Goal: Task Accomplishment & Management: Use online tool/utility

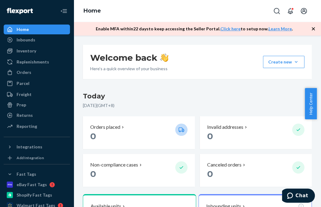
click at [311, 30] on icon "button" at bounding box center [313, 29] width 6 height 6
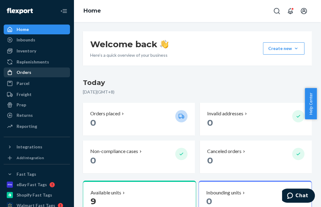
click at [46, 70] on div "Orders" at bounding box center [36, 72] width 65 height 9
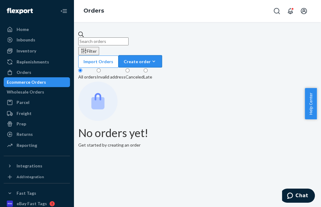
click at [157, 58] on div "Create order" at bounding box center [140, 61] width 33 height 6
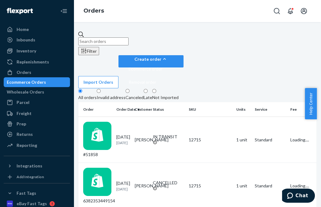
click at [316, 52] on div "Filter Import Orders Create order Ecommerce order Removal order All orders Inva…" at bounding box center [197, 114] width 247 height 185
click at [162, 67] on span "Ecommerce order" at bounding box center [145, 69] width 34 height 4
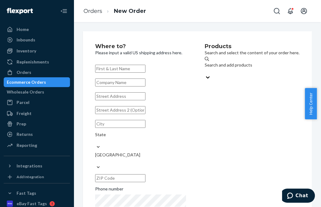
click at [234, 68] on div "Search and add products" at bounding box center [252, 65] width 95 height 6
click at [205, 71] on input "Search and add products" at bounding box center [205, 71] width 1 height 6
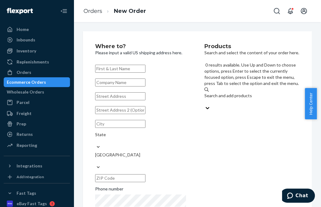
paste input "22018"
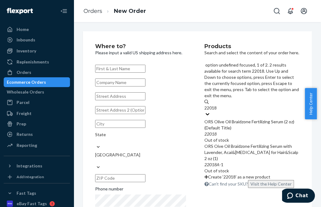
type input "22018"
